Goal: Task Accomplishment & Management: Manage account settings

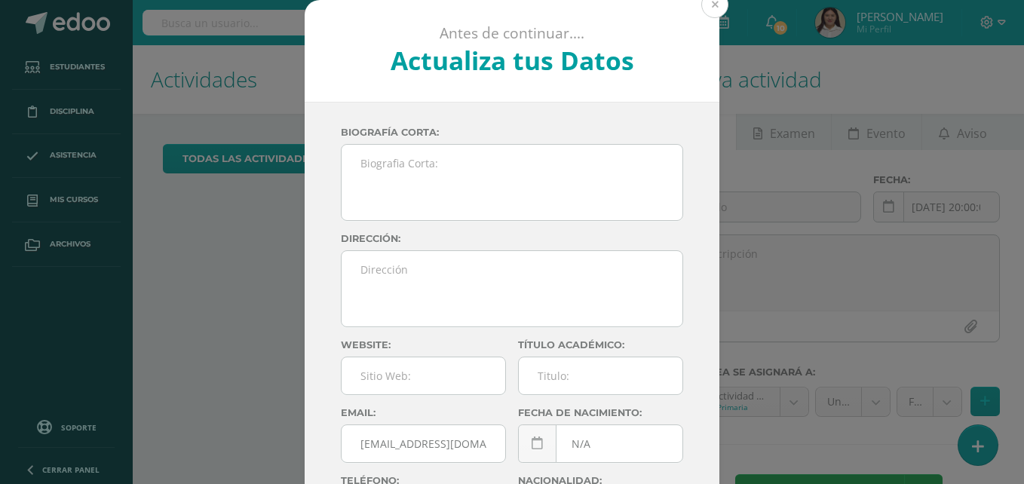
click at [710, 6] on button at bounding box center [714, 4] width 27 height 27
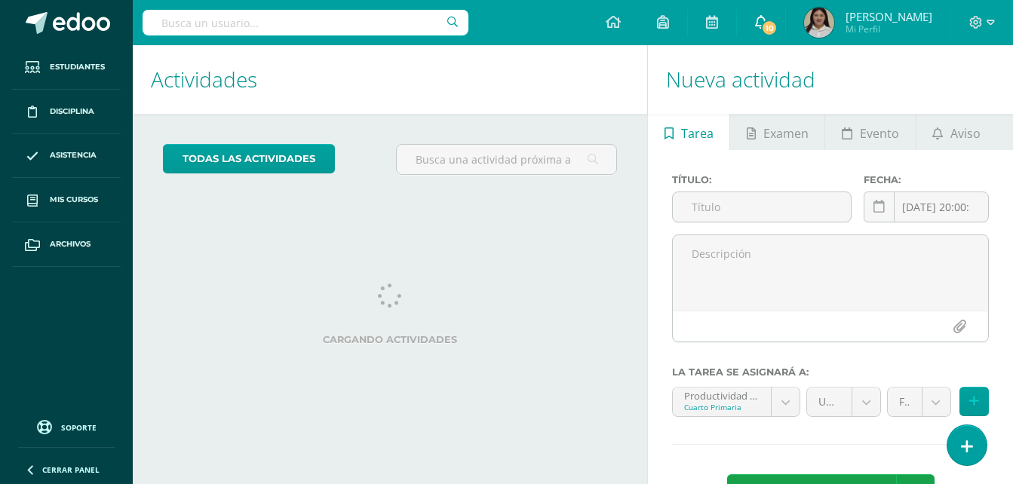
click at [785, 12] on link "10" at bounding box center [761, 22] width 48 height 45
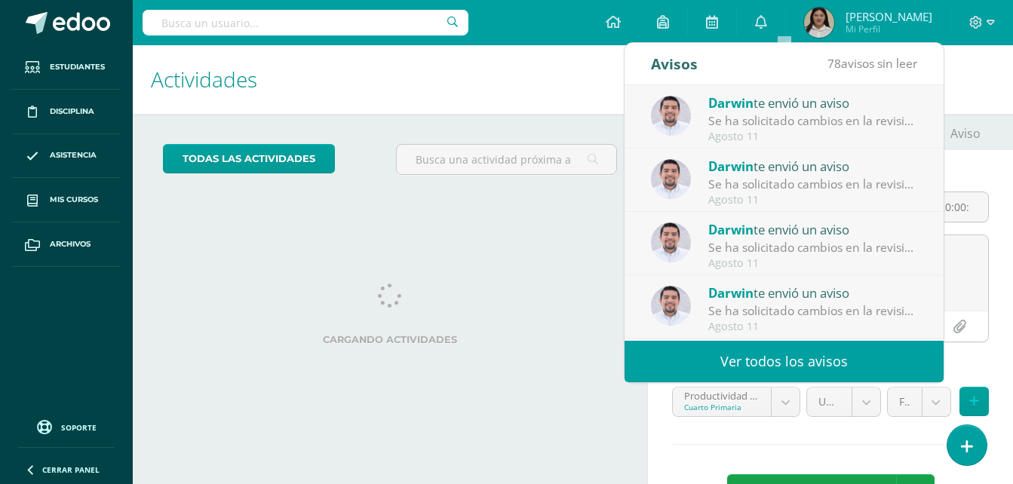
click at [850, 129] on div "Se ha solicitado cambios en la revisión de la unidad Unidad 3 para el curso Emp…" at bounding box center [813, 120] width 210 height 17
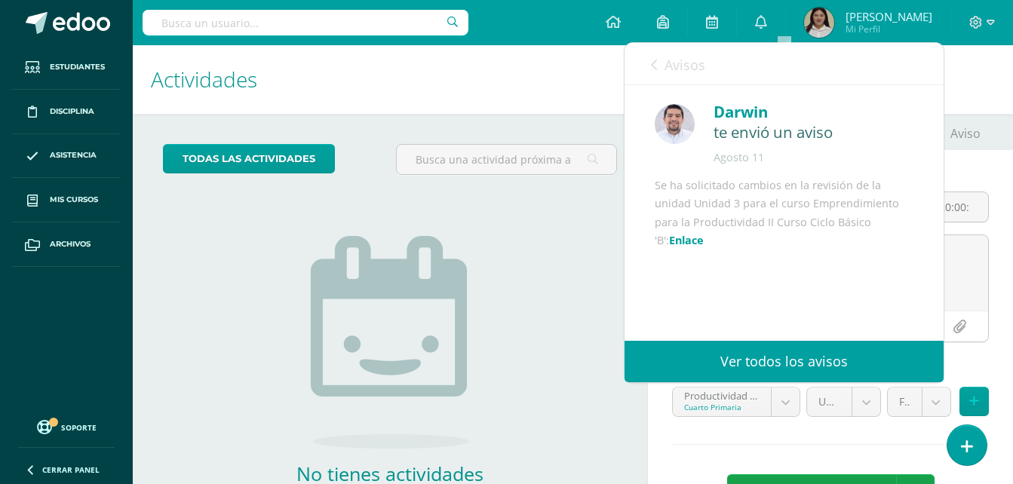
click at [782, 359] on link "Ver todos los avisos" at bounding box center [783, 361] width 319 height 41
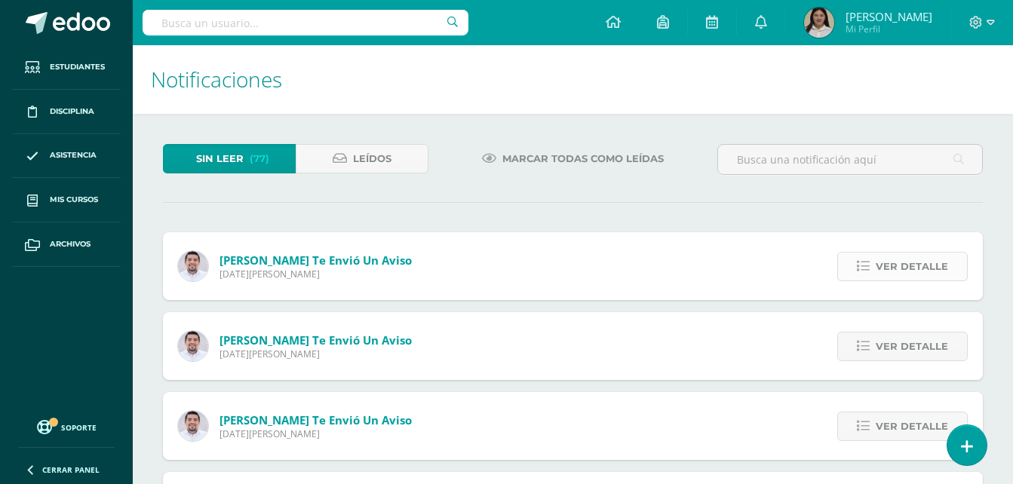
click at [877, 268] on link "Ver detalle" at bounding box center [902, 266] width 130 height 29
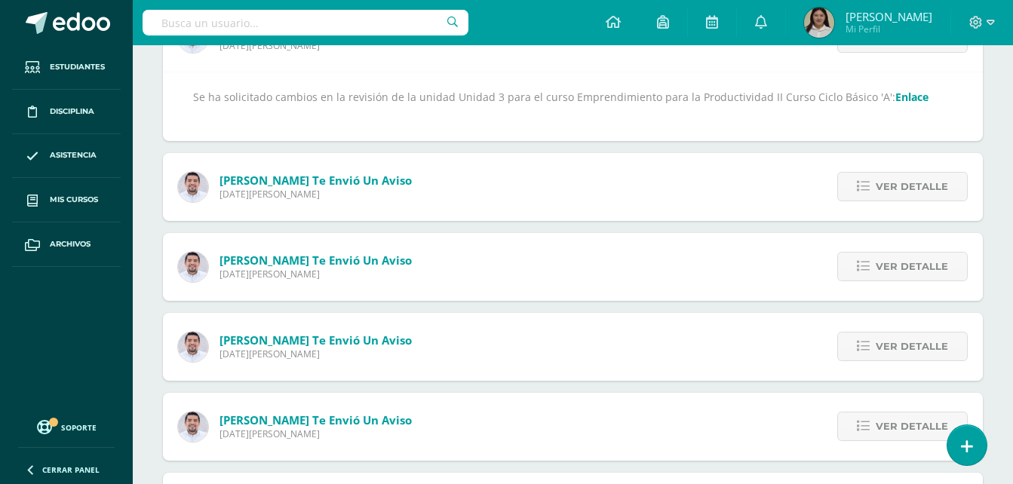
scroll to position [241, 0]
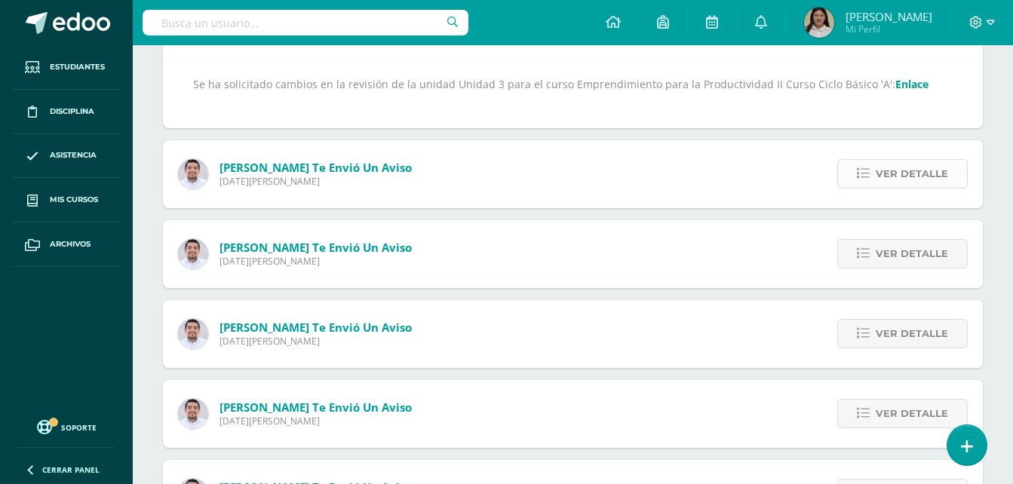
click at [921, 179] on span "Ver detalle" at bounding box center [912, 174] width 72 height 28
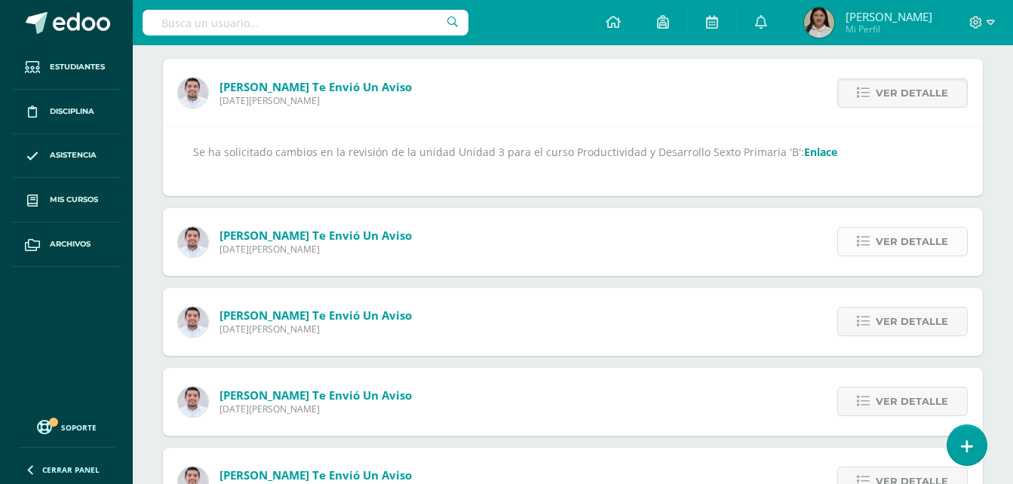
click at [894, 233] on span "Ver detalle" at bounding box center [912, 242] width 72 height 28
click at [909, 256] on span "Ver detalle" at bounding box center [912, 242] width 72 height 28
click at [910, 239] on span "Ver detalle" at bounding box center [912, 242] width 72 height 28
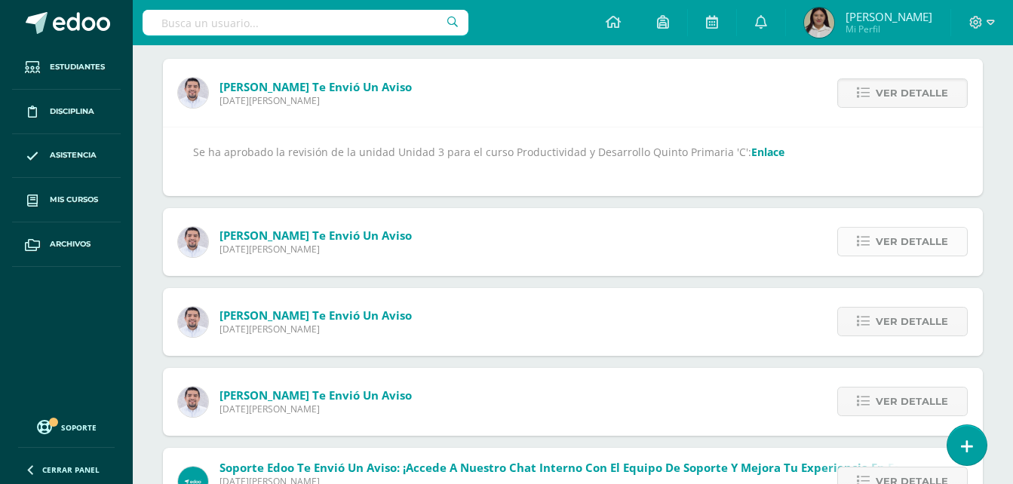
click at [906, 235] on span "Ver detalle" at bounding box center [912, 242] width 72 height 28
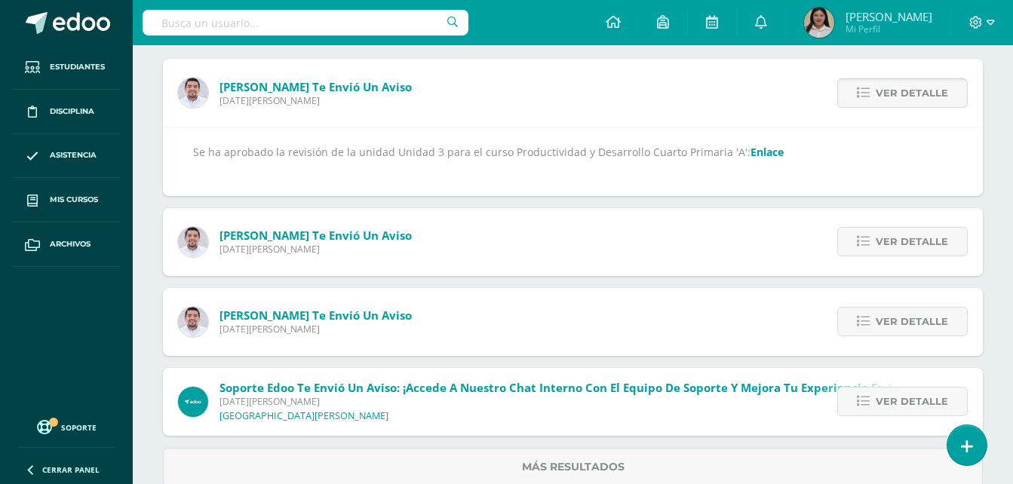
click at [906, 235] on span "Ver detalle" at bounding box center [912, 242] width 72 height 28
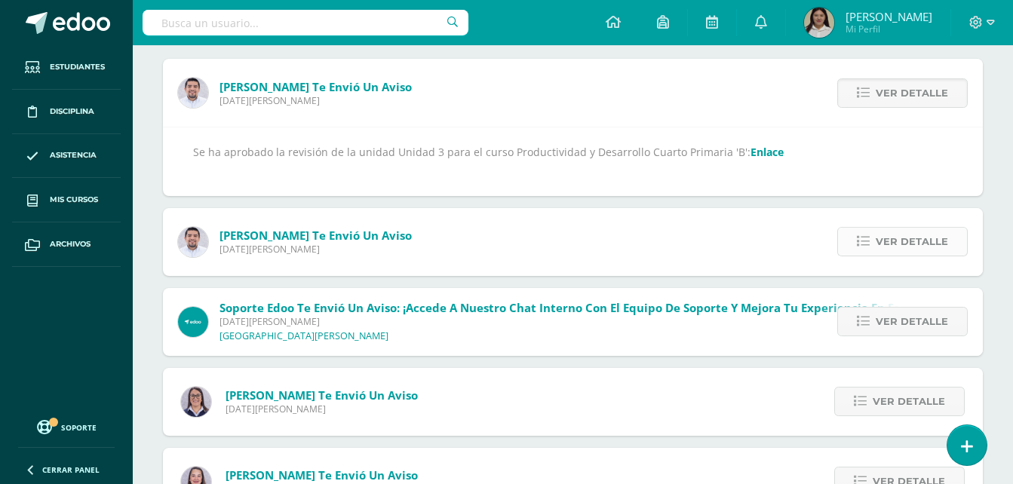
click at [919, 235] on span "Ver detalle" at bounding box center [912, 242] width 72 height 28
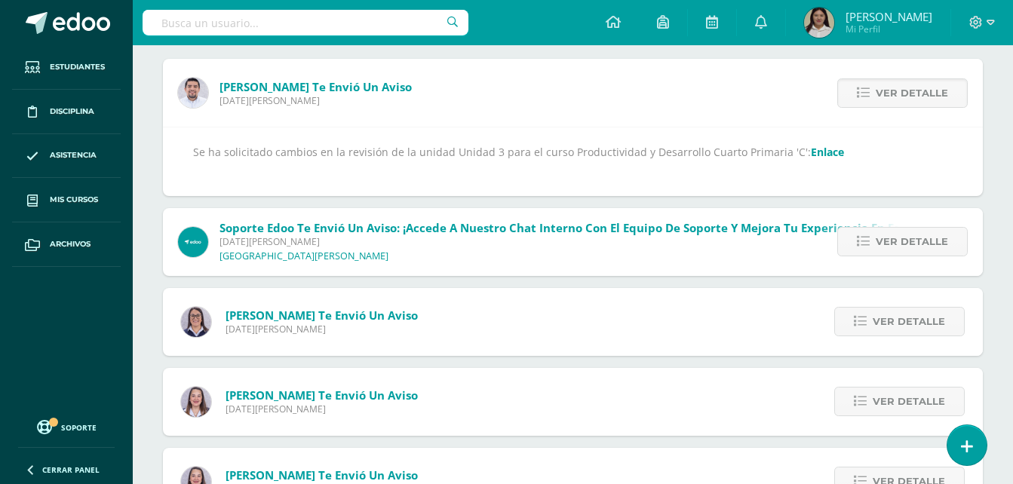
click at [674, 141] on div "Se ha solicitado cambios en la revisión de la unidad Unidad 3 para el curso Pro…" at bounding box center [573, 161] width 820 height 69
click at [811, 155] on link "Enlace" at bounding box center [827, 152] width 33 height 14
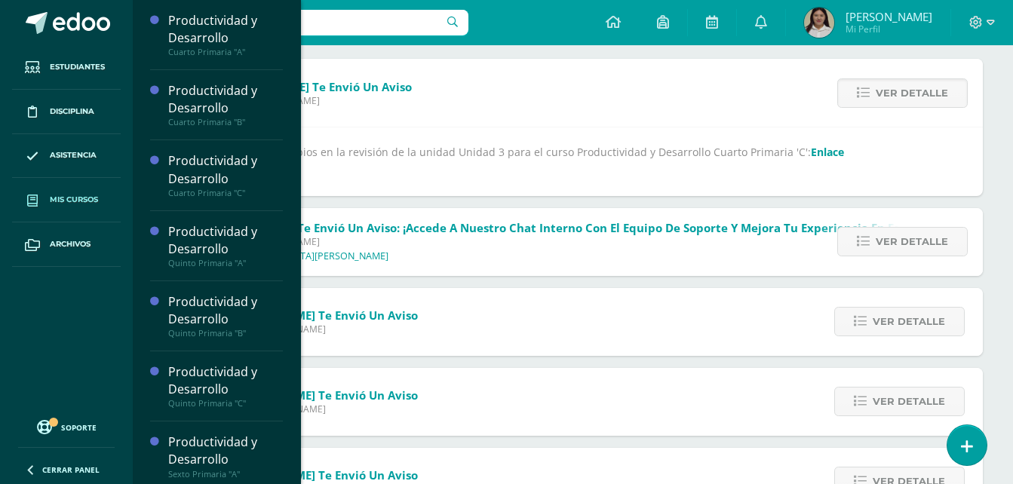
click at [52, 196] on span "Mis cursos" at bounding box center [74, 200] width 48 height 12
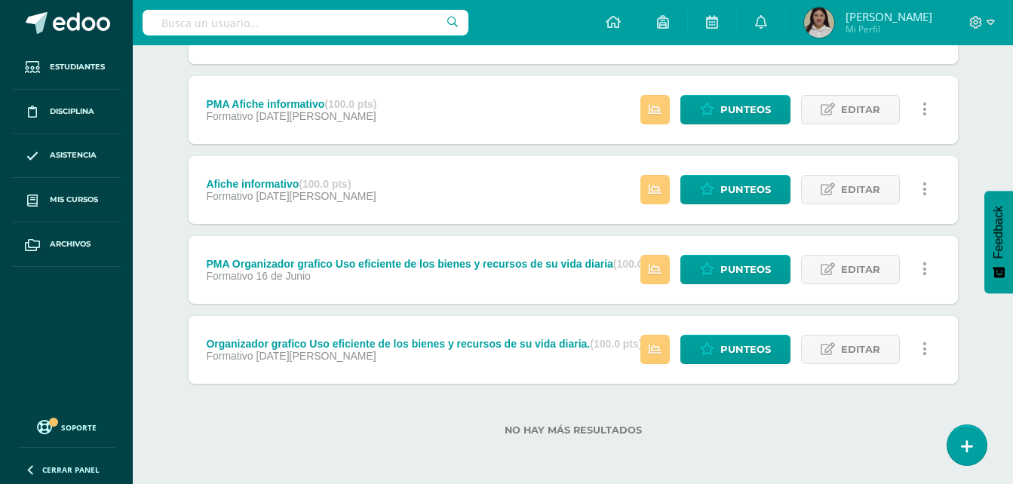
scroll to position [94, 0]
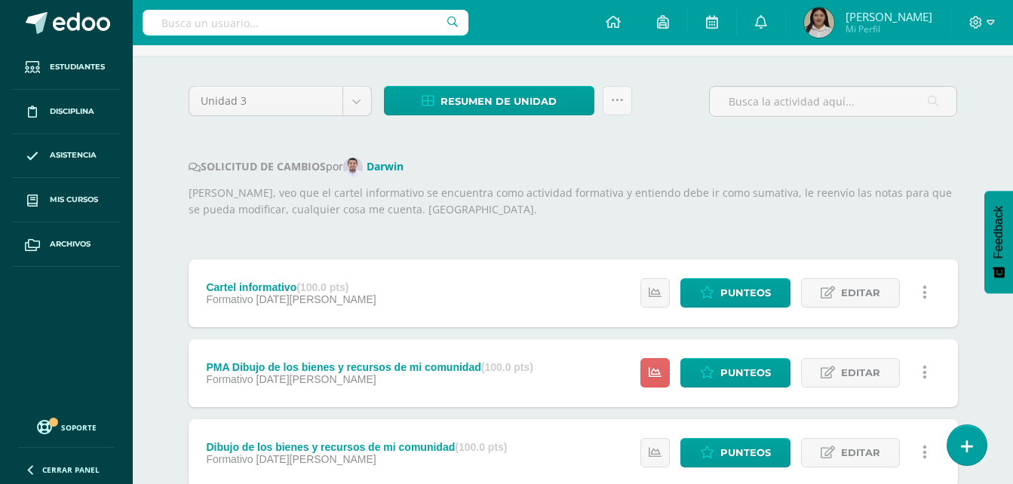
click at [822, 316] on div "Estatus de Actividad: 0 Estudiantes sin calificar 0 Estudiantes con cero Media …" at bounding box center [788, 293] width 340 height 68
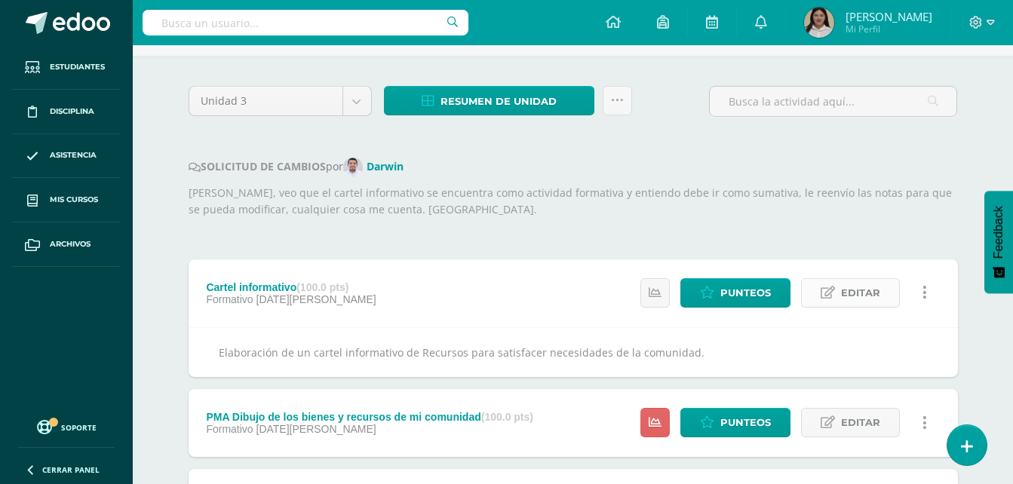
click at [833, 298] on icon at bounding box center [828, 293] width 14 height 13
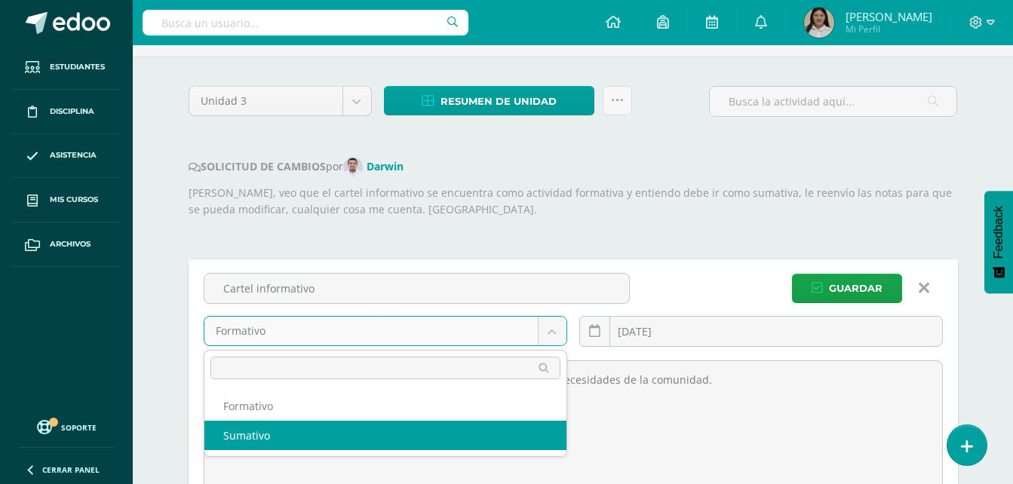
select select "236932"
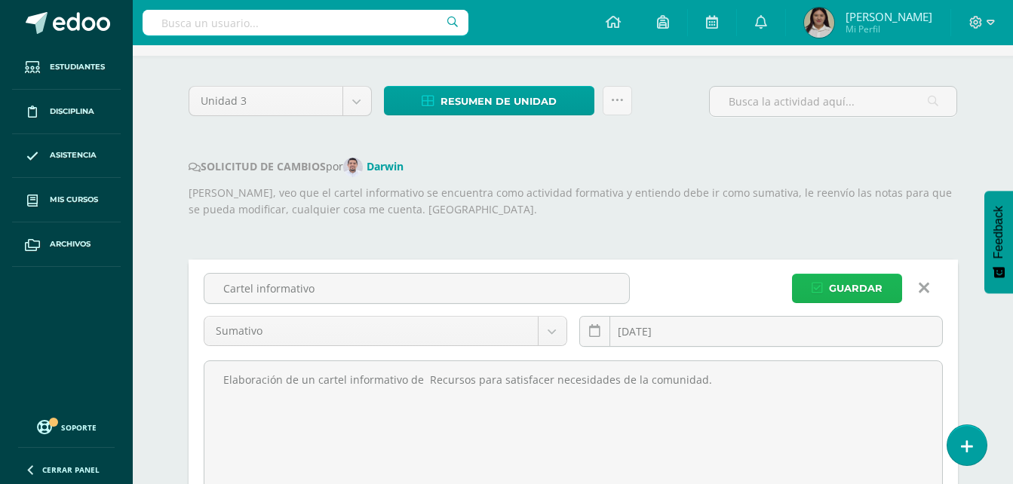
click at [870, 286] on span "Guardar" at bounding box center [856, 289] width 54 height 28
click at [847, 287] on span "Guardar" at bounding box center [856, 289] width 54 height 28
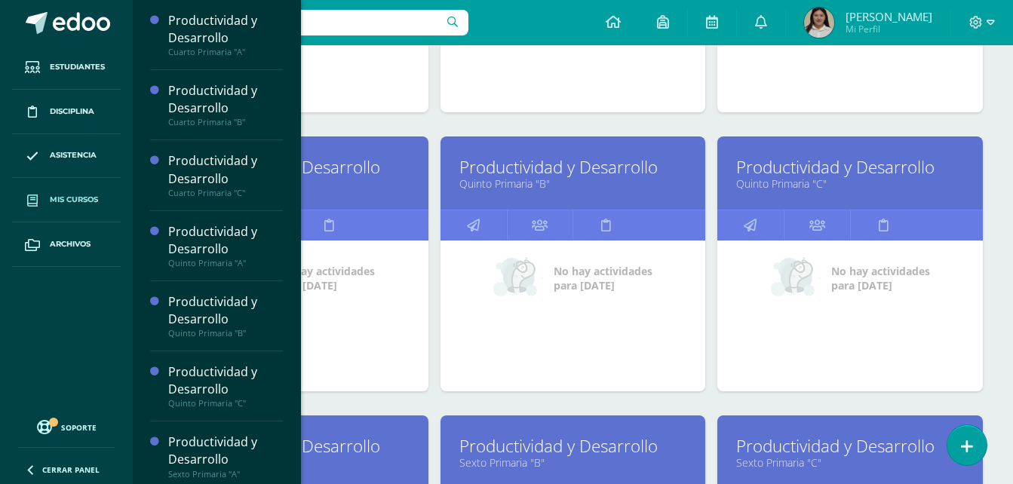
scroll to position [846, 0]
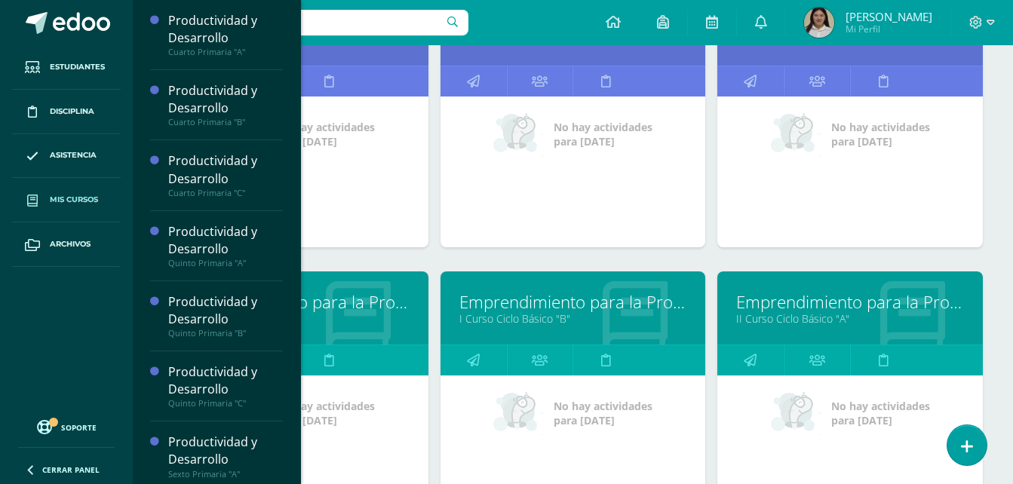
click at [360, 310] on link "Emprendimiento para la Productividad" at bounding box center [296, 301] width 228 height 23
click at [383, 297] on link "Emprendimiento para la Productividad" at bounding box center [296, 301] width 228 height 23
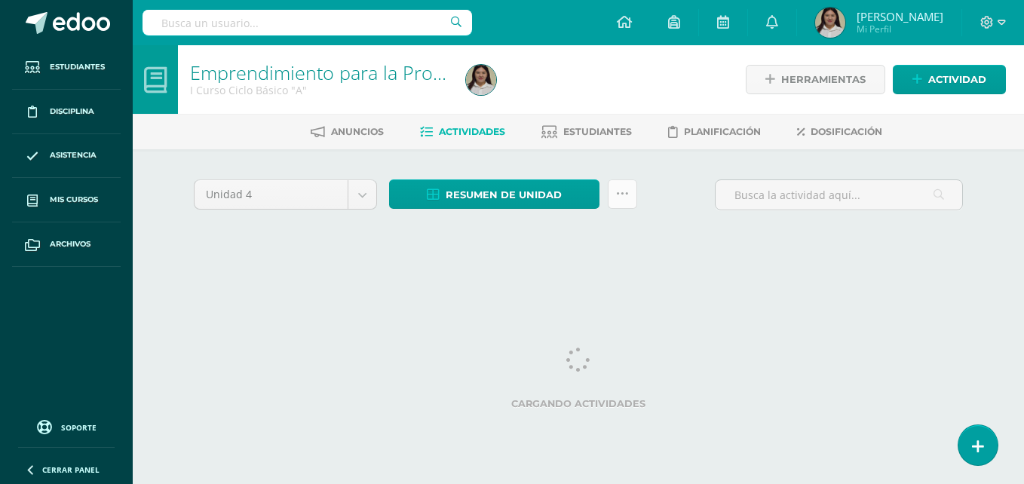
click at [628, 196] on icon at bounding box center [622, 194] width 13 height 13
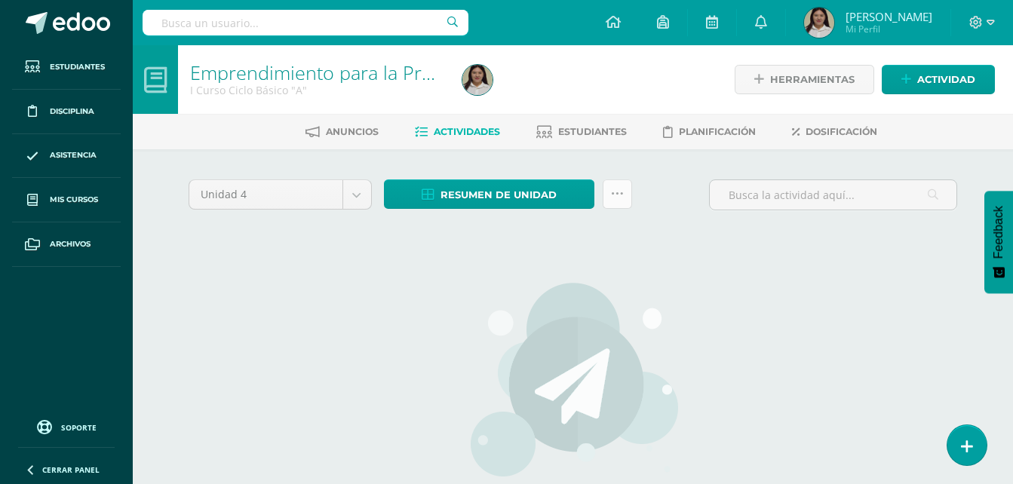
click at [628, 196] on link at bounding box center [617, 193] width 29 height 29
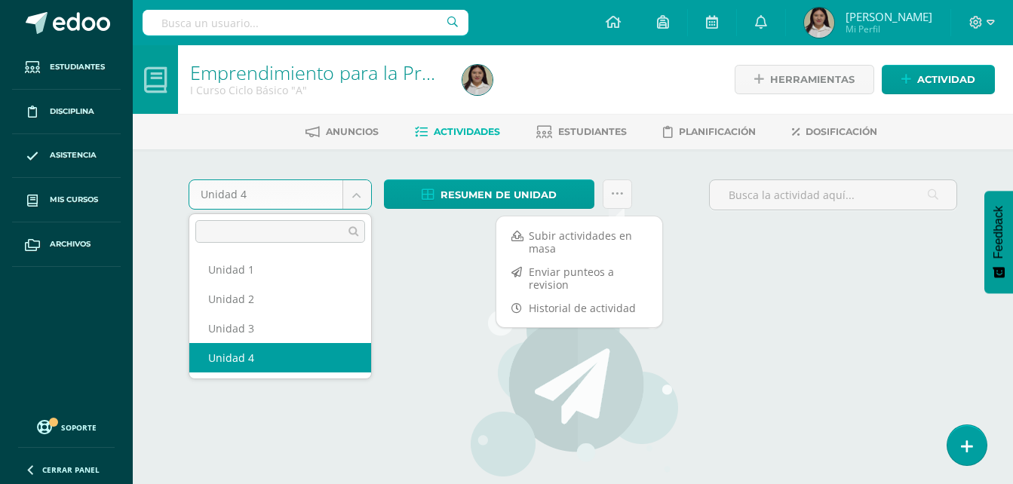
click at [355, 193] on body "Estudiantes Disciplina Asistencia Mis cursos Archivos Soporte Ayuda Reportar un…" at bounding box center [506, 324] width 1013 height 648
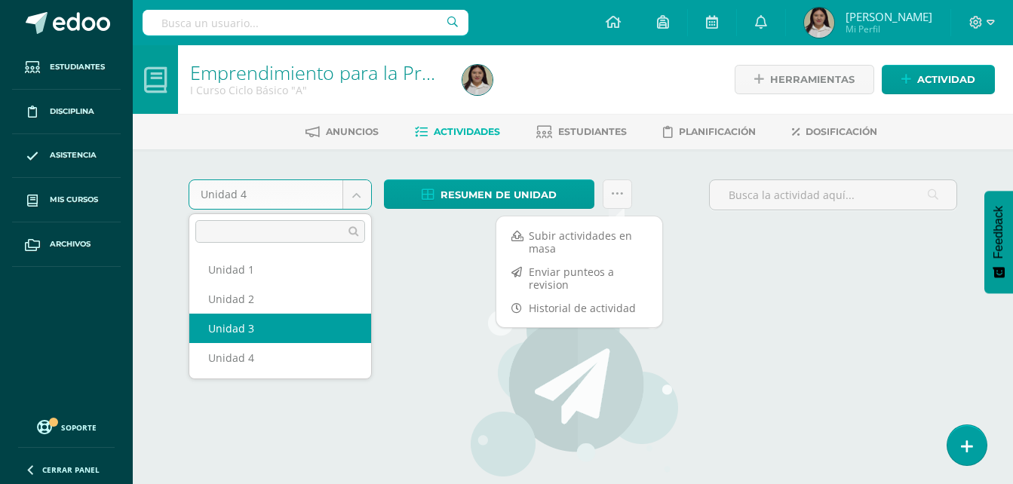
select select "Unidad 3"
